Goal: Check status: Check status

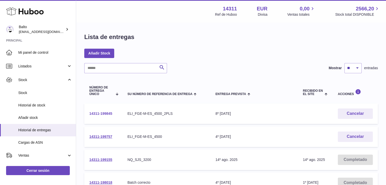
click at [101, 113] on link "14311-199845" at bounding box center [100, 114] width 23 height 4
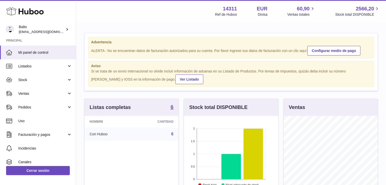
scroll to position [79, 94]
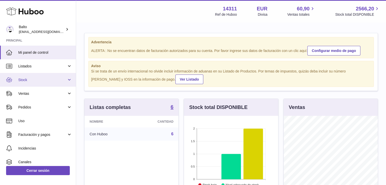
click at [72, 84] on link "Stock" at bounding box center [38, 80] width 76 height 14
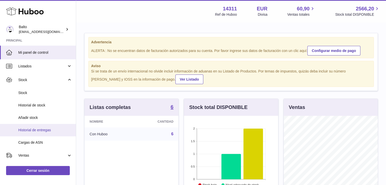
click at [40, 128] on span "Historial de entregas" at bounding box center [45, 130] width 54 height 5
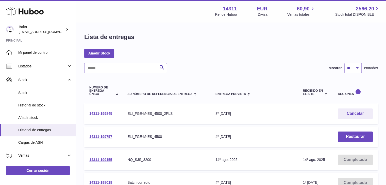
click at [101, 113] on link "14311-199845" at bounding box center [100, 114] width 23 height 4
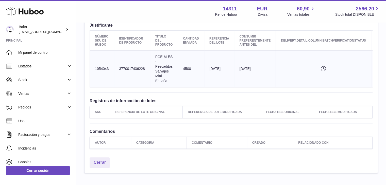
scroll to position [0, 51]
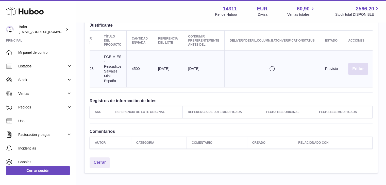
click at [364, 71] on button "Editar" at bounding box center [358, 69] width 20 height 12
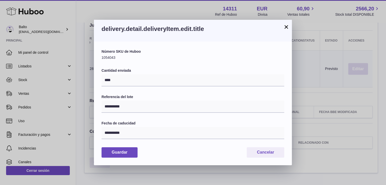
scroll to position [0, 47]
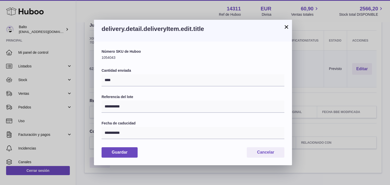
click at [286, 26] on button "×" at bounding box center [286, 27] width 6 height 6
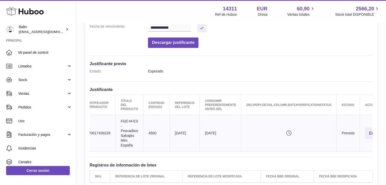
scroll to position [0, 51]
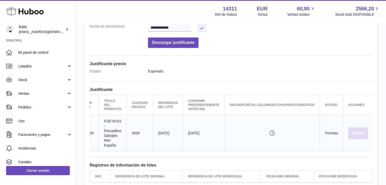
click at [357, 136] on button "Editar" at bounding box center [358, 134] width 20 height 12
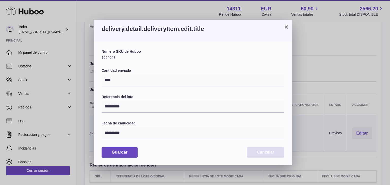
click at [256, 155] on button "Cancelar" at bounding box center [266, 153] width 38 height 10
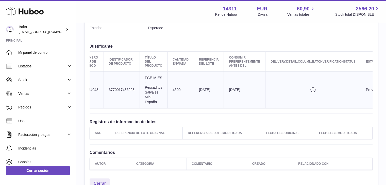
scroll to position [145, 0]
click at [136, 133] on th "Referencia de lote original" at bounding box center [146, 134] width 73 height 12
click at [183, 95] on td "Cantidad enviada 4500" at bounding box center [181, 90] width 26 height 37
click at [312, 86] on td "delivery.detail.column.batchVerificationStatusPending" at bounding box center [313, 90] width 95 height 37
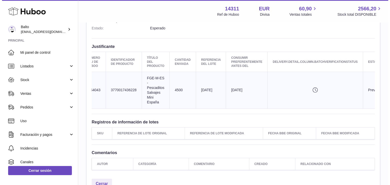
scroll to position [0, 51]
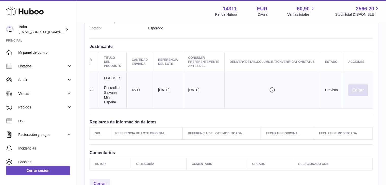
click at [357, 90] on button "Editar" at bounding box center [358, 91] width 20 height 12
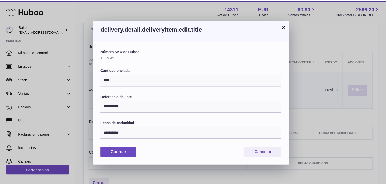
scroll to position [0, 47]
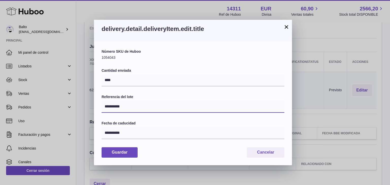
click at [137, 106] on input "**********" at bounding box center [193, 107] width 183 height 12
click at [285, 26] on button "×" at bounding box center [286, 27] width 6 height 6
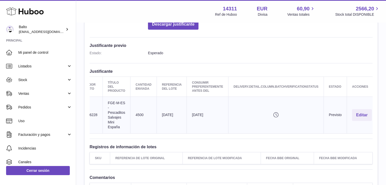
scroll to position [120, 0]
click at [109, 107] on td "Título del producto FGE-M-ES - Pescaditos Salvajes Mini España" at bounding box center [117, 115] width 28 height 37
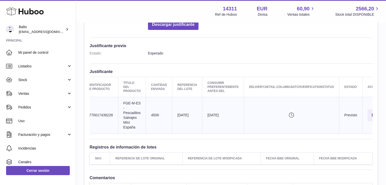
scroll to position [0, 32]
click at [109, 107] on td "delivery.detail.column.clientIdentifier 3770017436228" at bounding box center [100, 115] width 36 height 37
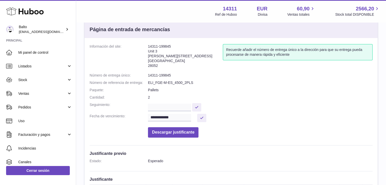
scroll to position [0, 0]
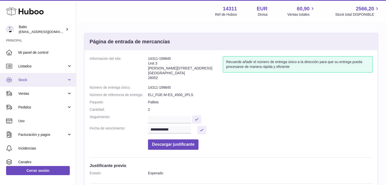
click at [31, 80] on span "Stock" at bounding box center [42, 80] width 49 height 5
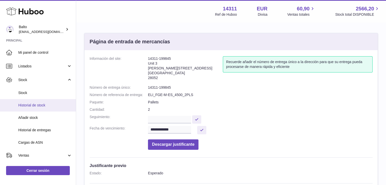
click at [34, 110] on link "Historial de stock" at bounding box center [38, 105] width 76 height 12
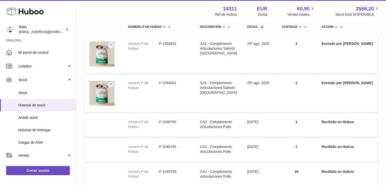
scroll to position [57, 0]
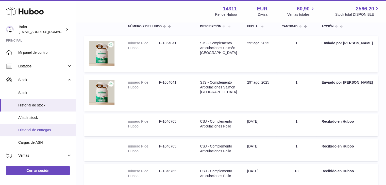
click at [31, 126] on link "Historial de entregas" at bounding box center [38, 130] width 76 height 12
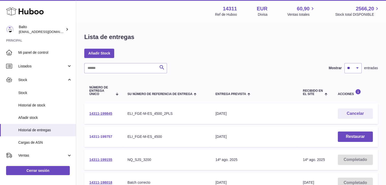
click at [105, 138] on link "14311-199757" at bounding box center [100, 137] width 23 height 4
click at [101, 114] on link "14311-199845" at bounding box center [100, 114] width 23 height 4
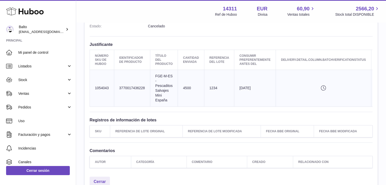
scroll to position [0, 25]
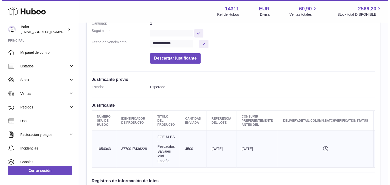
scroll to position [0, 51]
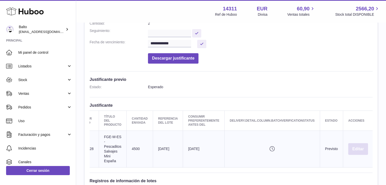
click at [357, 150] on button "Editar" at bounding box center [358, 150] width 20 height 12
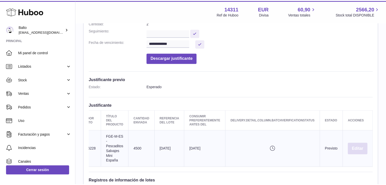
scroll to position [0, 47]
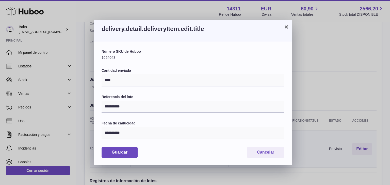
drag, startPoint x: 184, startPoint y: 88, endPoint x: 141, endPoint y: 88, distance: 42.7
click at [141, 88] on div "**********" at bounding box center [193, 103] width 183 height 108
click at [288, 27] on button "×" at bounding box center [286, 27] width 6 height 6
